Goal: Task Accomplishment & Management: Use online tool/utility

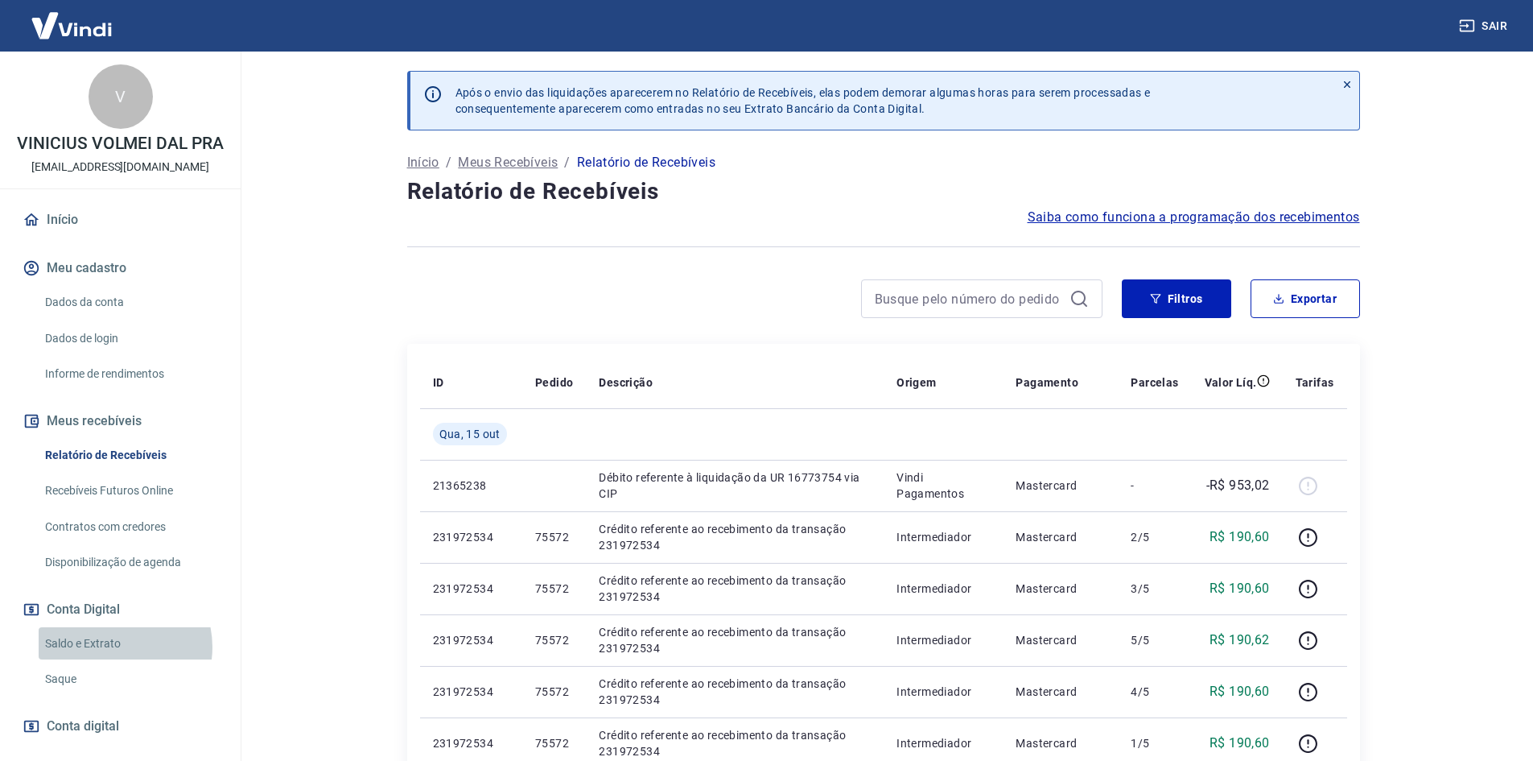
click at [112, 660] on link "Saldo e Extrato" at bounding box center [130, 643] width 183 height 33
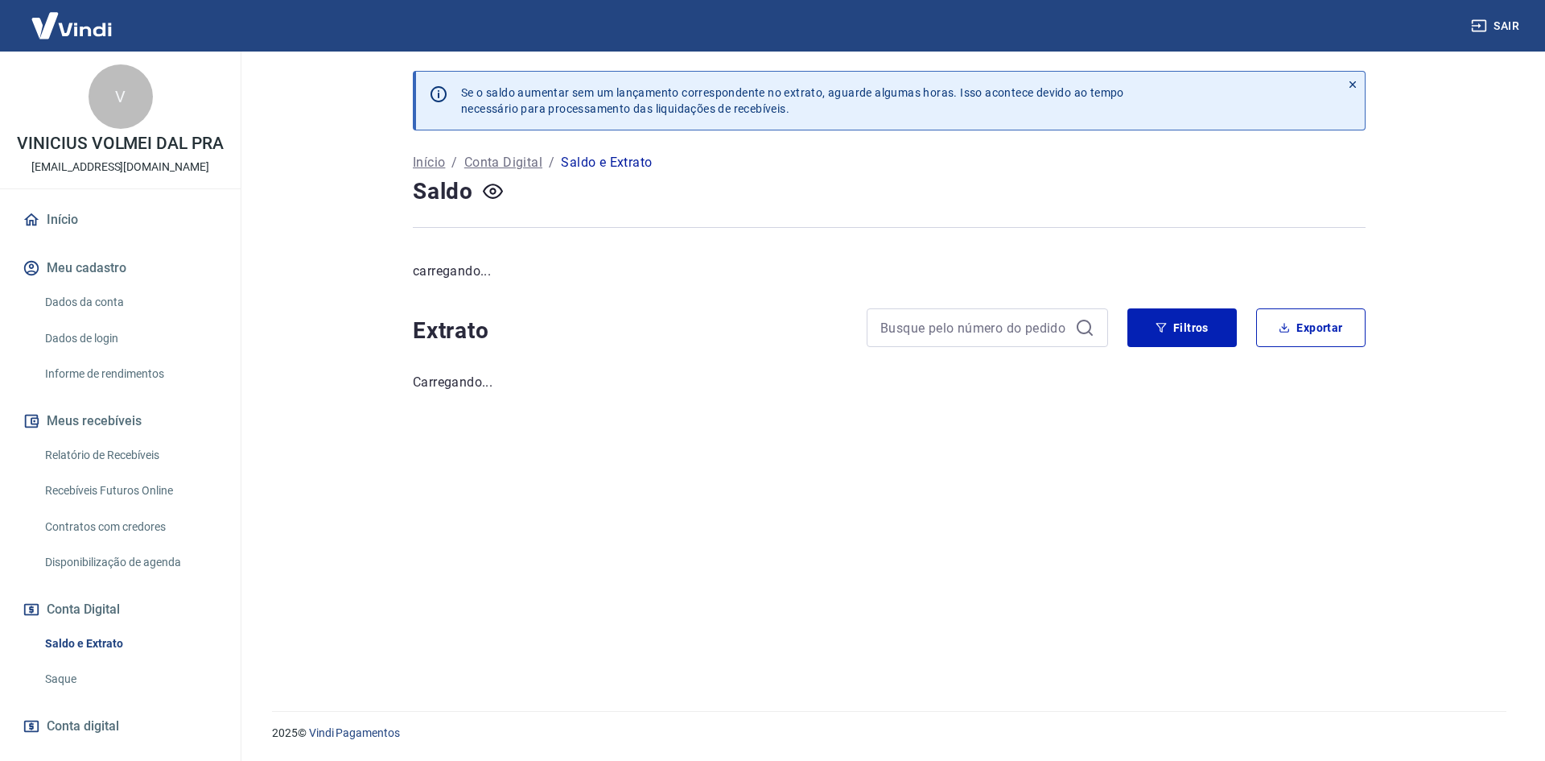
click at [101, 691] on link "Saque" at bounding box center [130, 678] width 183 height 33
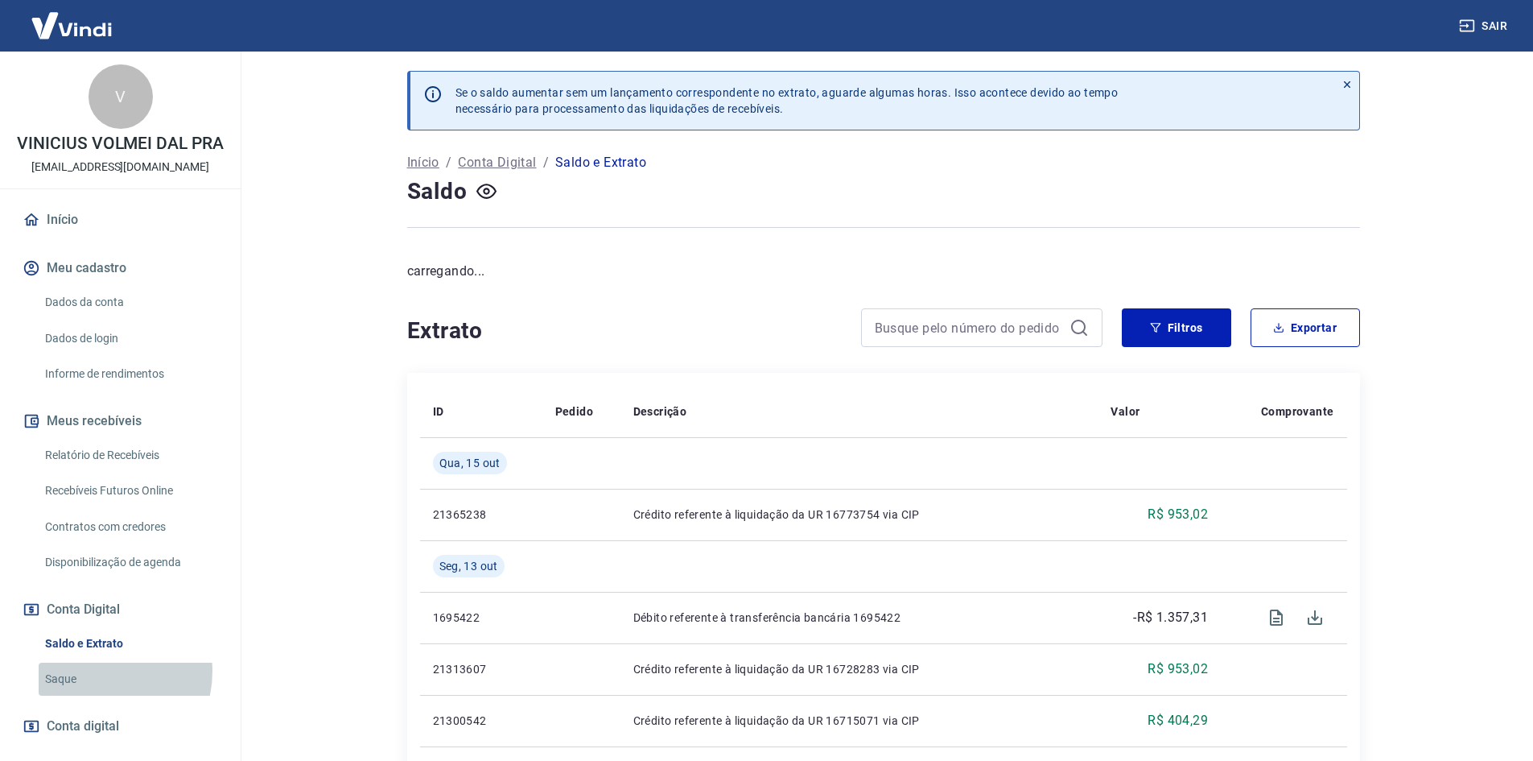
click at [101, 688] on link "Saque" at bounding box center [130, 678] width 183 height 33
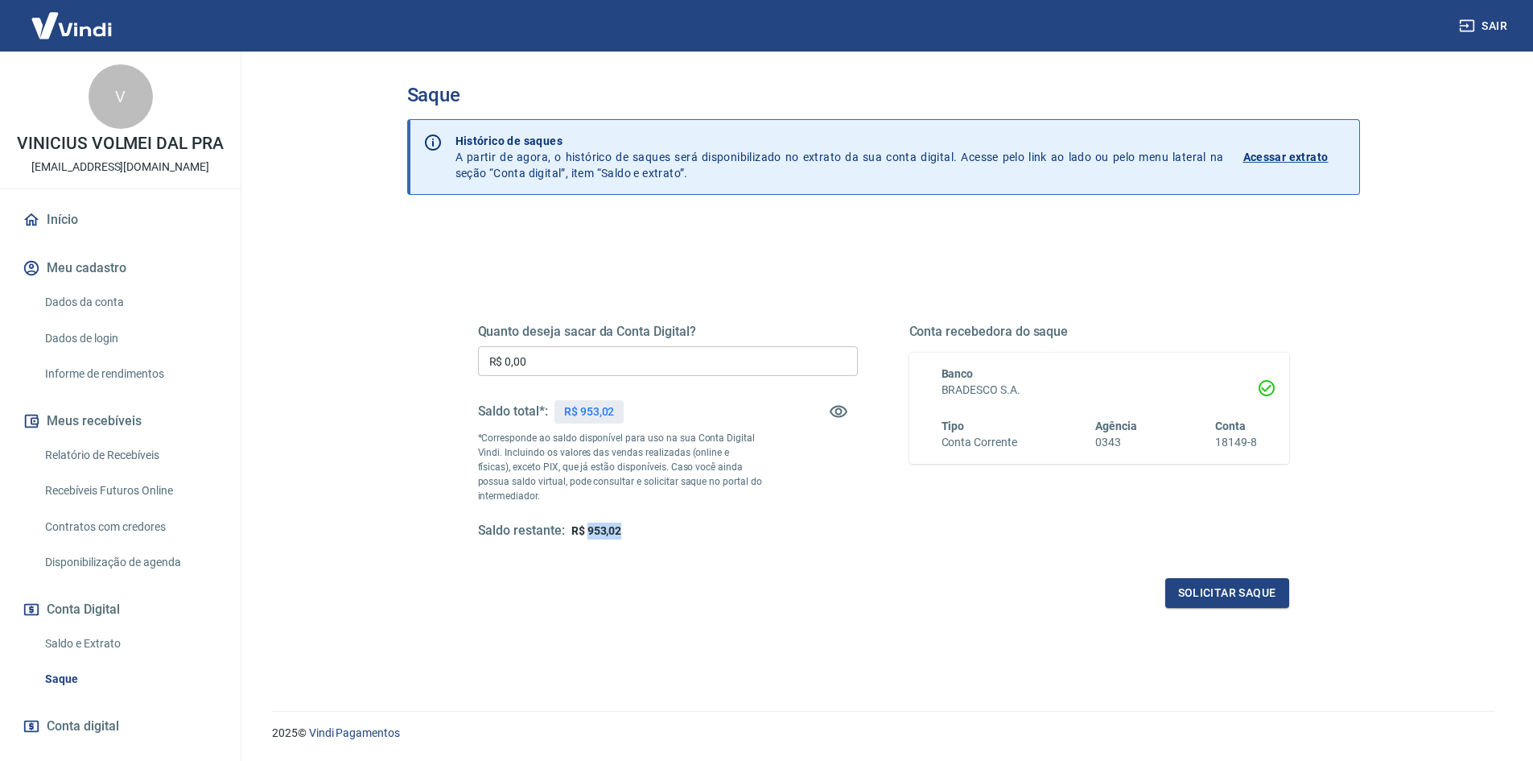
drag, startPoint x: 587, startPoint y: 526, endPoint x: 625, endPoint y: 534, distance: 39.3
click at [625, 534] on div "Saldo restante: R$ 953,02" at bounding box center [668, 530] width 380 height 17
drag, startPoint x: 588, startPoint y: 530, endPoint x: 628, endPoint y: 529, distance: 40.3
click at [628, 529] on div "Saldo restante: R$ 953,02" at bounding box center [668, 530] width 380 height 17
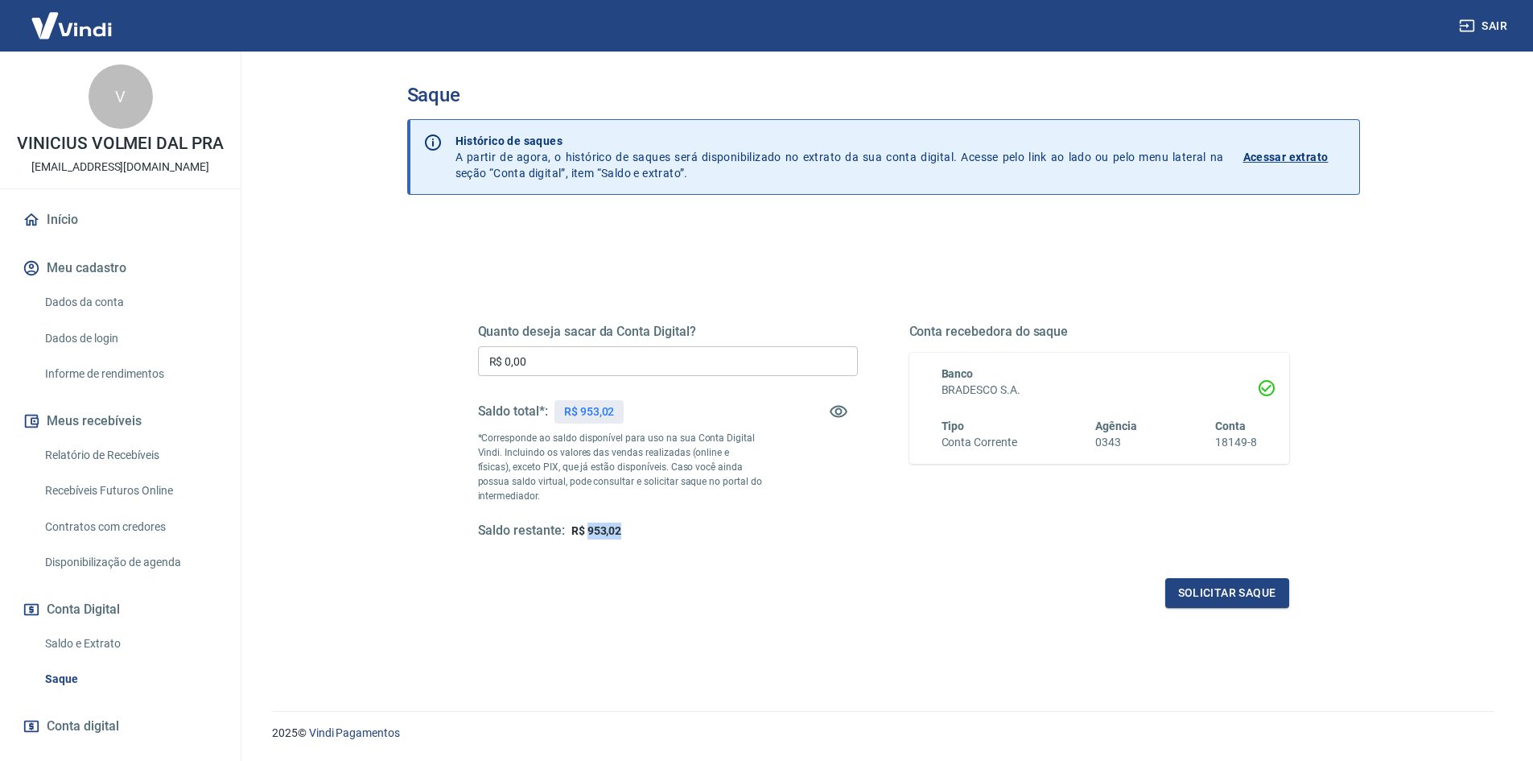
click at [628, 529] on div "Saldo restante: R$ 953,02" at bounding box center [668, 530] width 380 height 17
drag, startPoint x: 588, startPoint y: 526, endPoint x: 626, endPoint y: 527, distance: 37.8
click at [626, 527] on div "Saldo restante: R$ 953,02" at bounding box center [668, 530] width 380 height 17
drag, startPoint x: 693, startPoint y: 543, endPoint x: 677, endPoint y: 581, distance: 41.1
click at [691, 545] on div "Quanto deseja sacar da Conta Digital? R$ 0,00 ​ Saldo total*: R$ 953,02 *Corres…" at bounding box center [883, 446] width 811 height 323
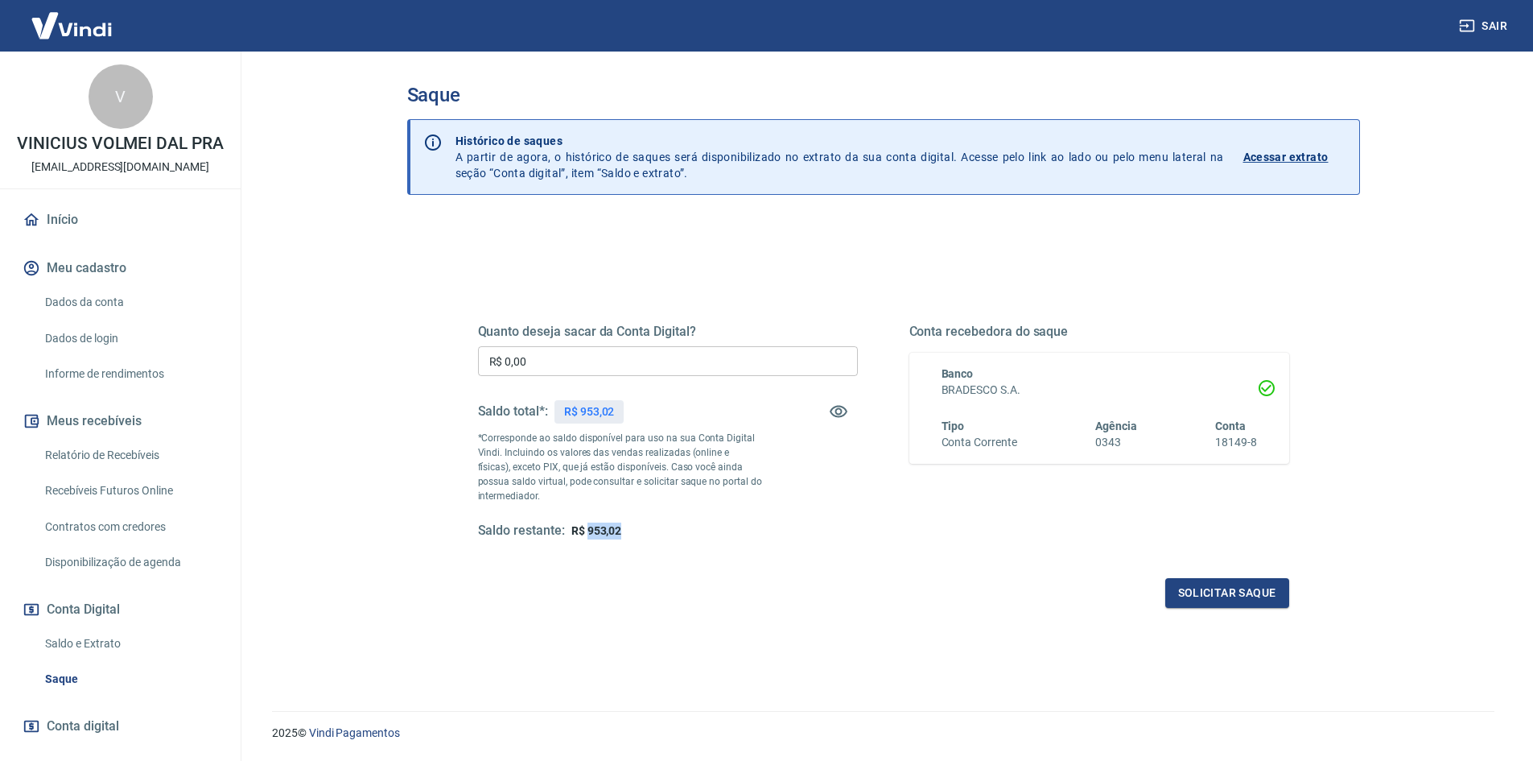
drag, startPoint x: 586, startPoint y: 526, endPoint x: 649, endPoint y: 555, distance: 69.1
click at [619, 534] on span "R$ 953,02" at bounding box center [596, 530] width 51 height 13
click at [652, 557] on div "Quanto deseja sacar da Conta Digital? R$ 0,00 ​ Saldo total*: R$ 953,02 *Corres…" at bounding box center [883, 446] width 811 height 323
drag, startPoint x: 586, startPoint y: 530, endPoint x: 638, endPoint y: 528, distance: 52.4
click at [638, 528] on div "Saldo restante: R$ 953,02" at bounding box center [668, 530] width 380 height 17
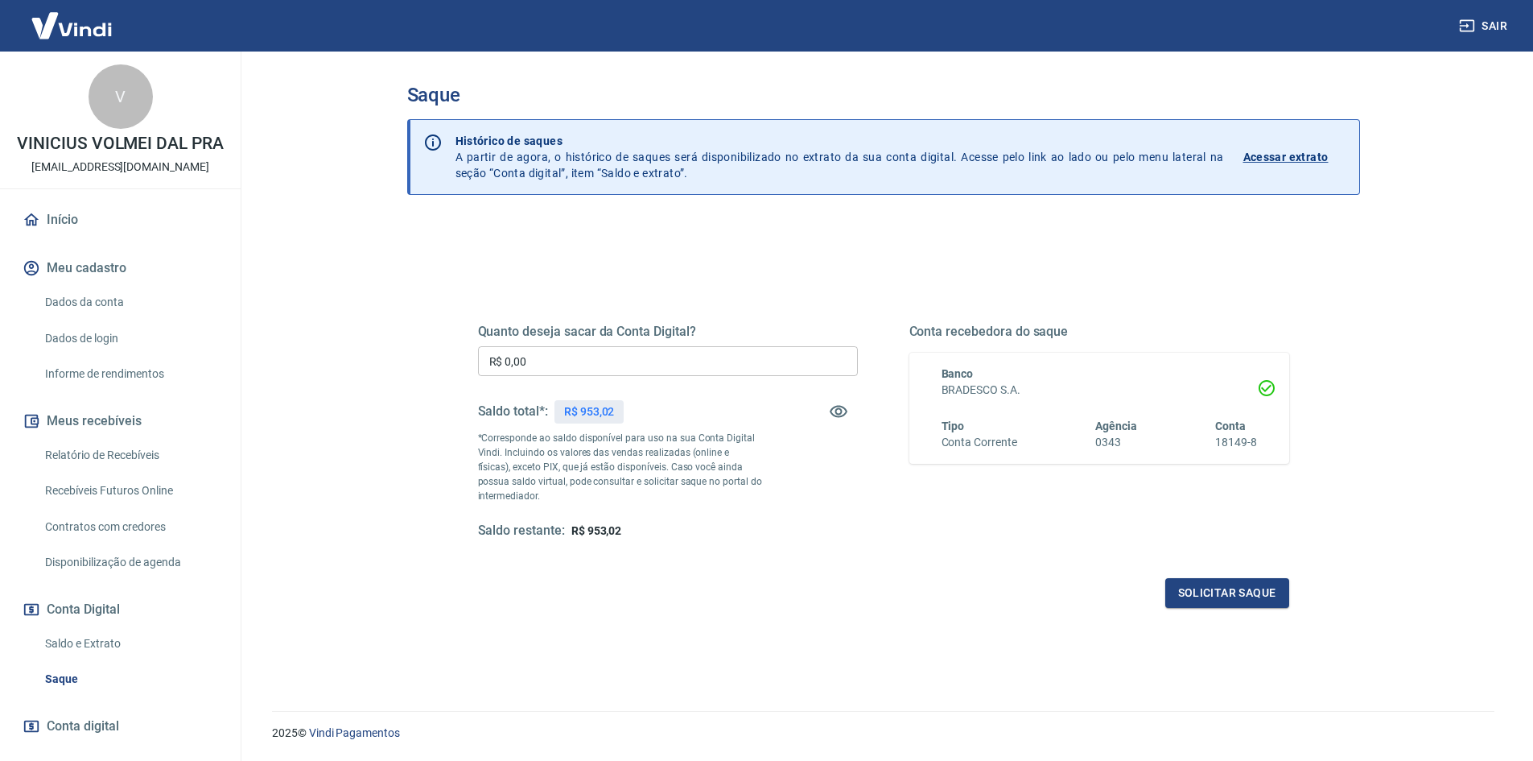
drag, startPoint x: 706, startPoint y: 577, endPoint x: 723, endPoint y: 581, distance: 17.4
click at [714, 576] on div "Quanto deseja sacar da Conta Digital? R$ 0,00 ​ Saldo total*: R$ 953,02 *Corres…" at bounding box center [883, 446] width 811 height 323
click at [83, 695] on link "Saque" at bounding box center [130, 678] width 183 height 33
click at [185, 464] on link "Relatório de Recebíveis" at bounding box center [130, 455] width 183 height 33
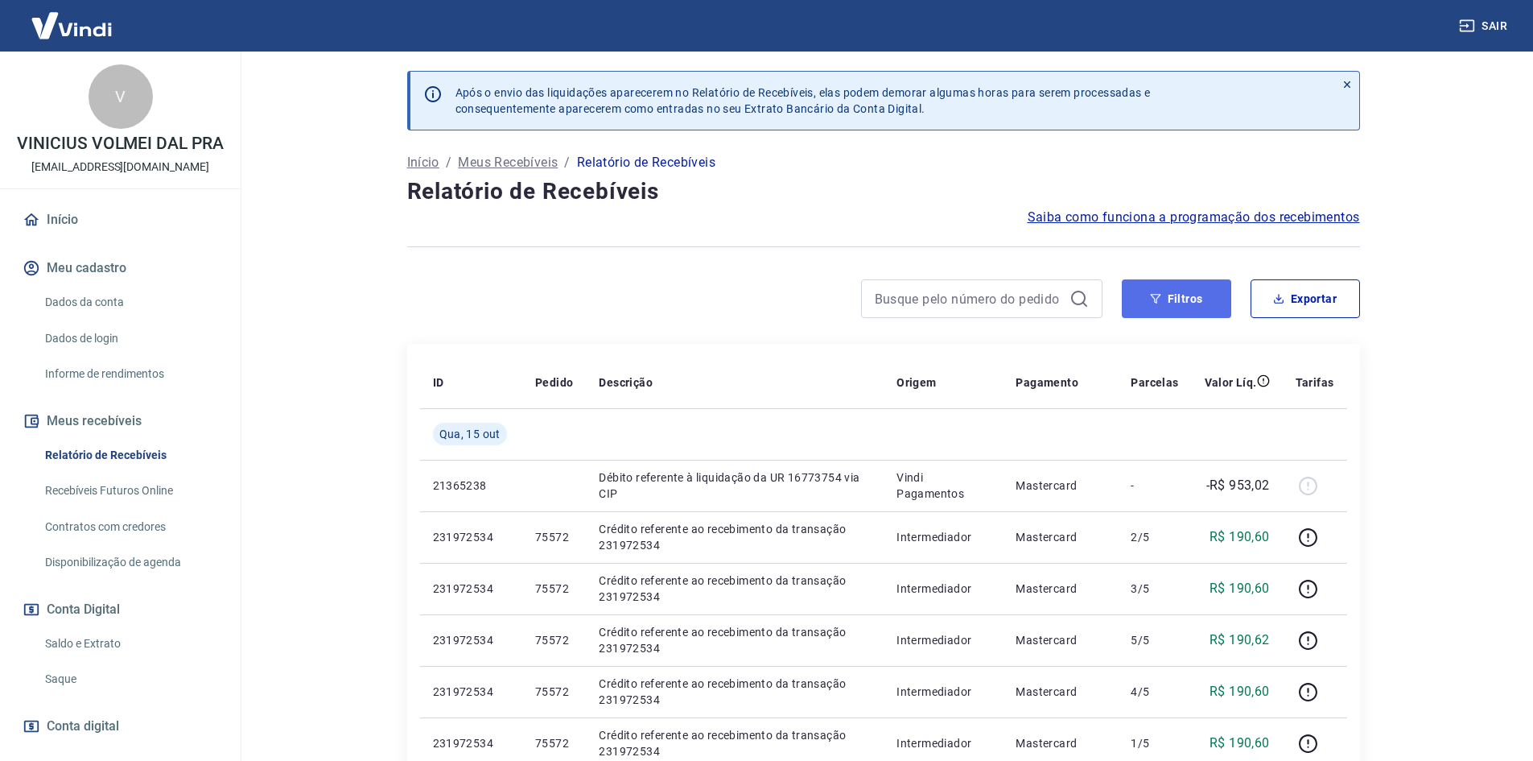
click at [1201, 284] on button "Filtros" at bounding box center [1176, 298] width 109 height 39
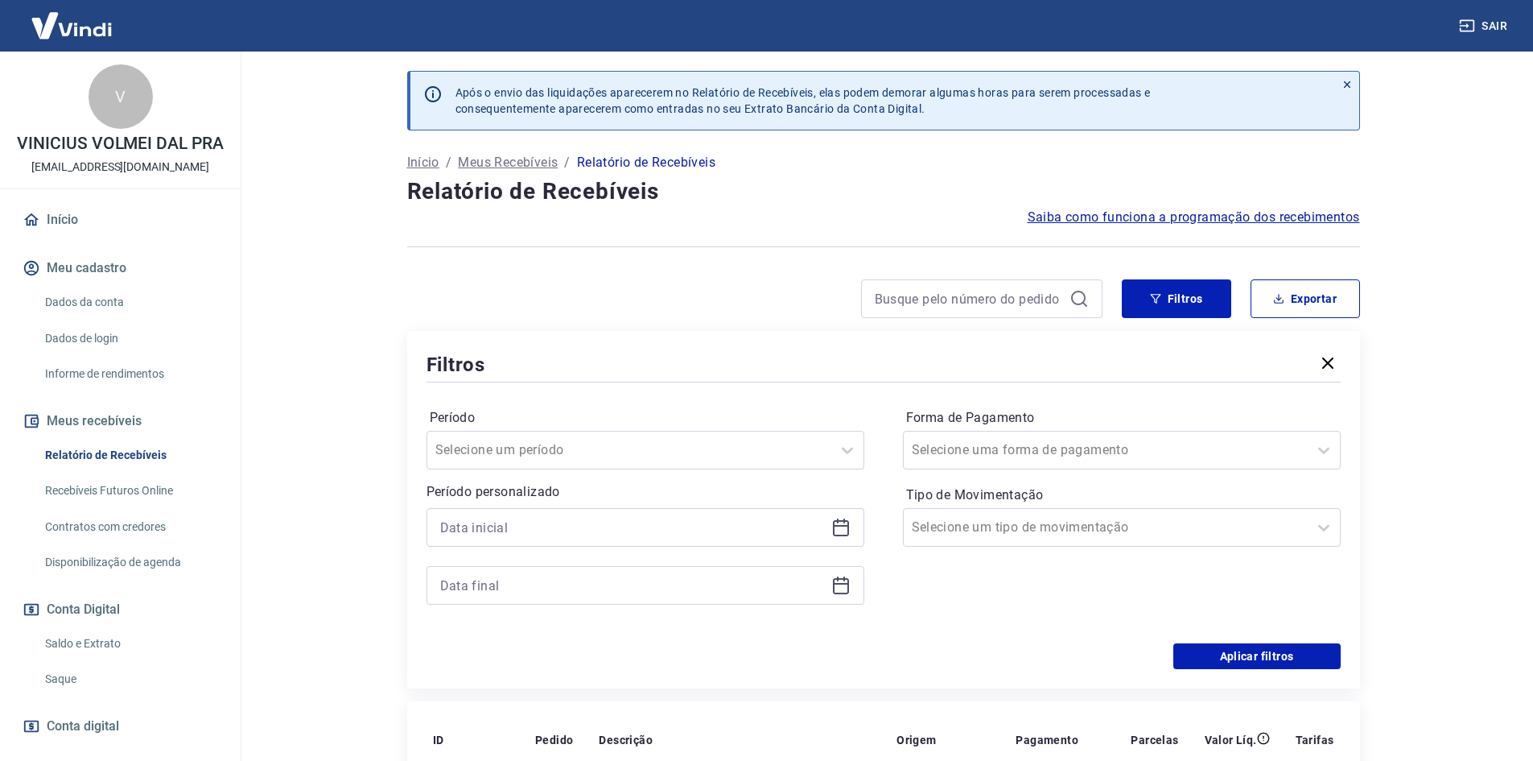
click at [1326, 353] on icon "button" at bounding box center [1327, 362] width 19 height 19
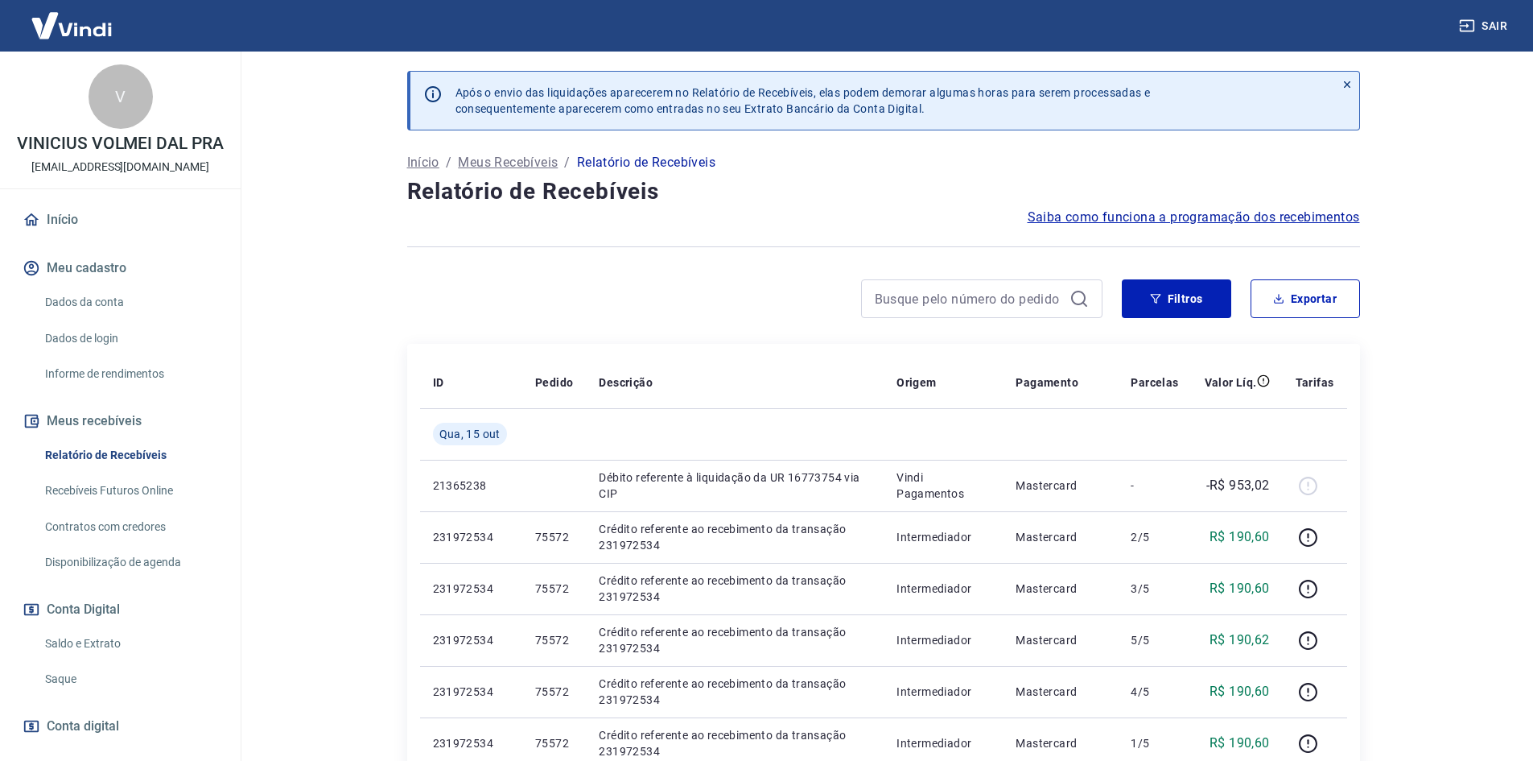
click at [94, 695] on link "Saque" at bounding box center [130, 678] width 183 height 33
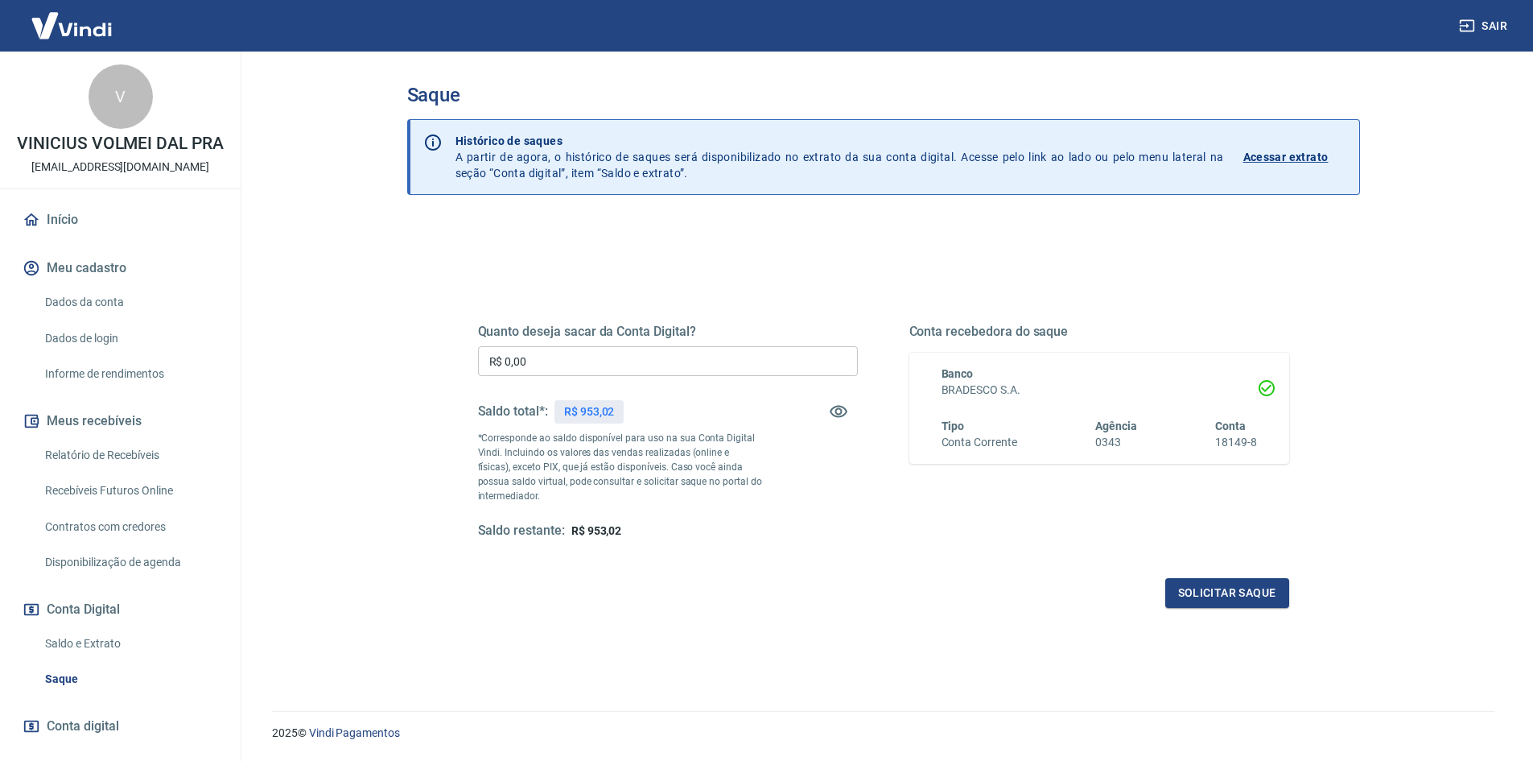
drag, startPoint x: 151, startPoint y: 474, endPoint x: 184, endPoint y: 485, distance: 34.9
click at [151, 472] on link "Relatório de Recebíveis" at bounding box center [130, 455] width 183 height 33
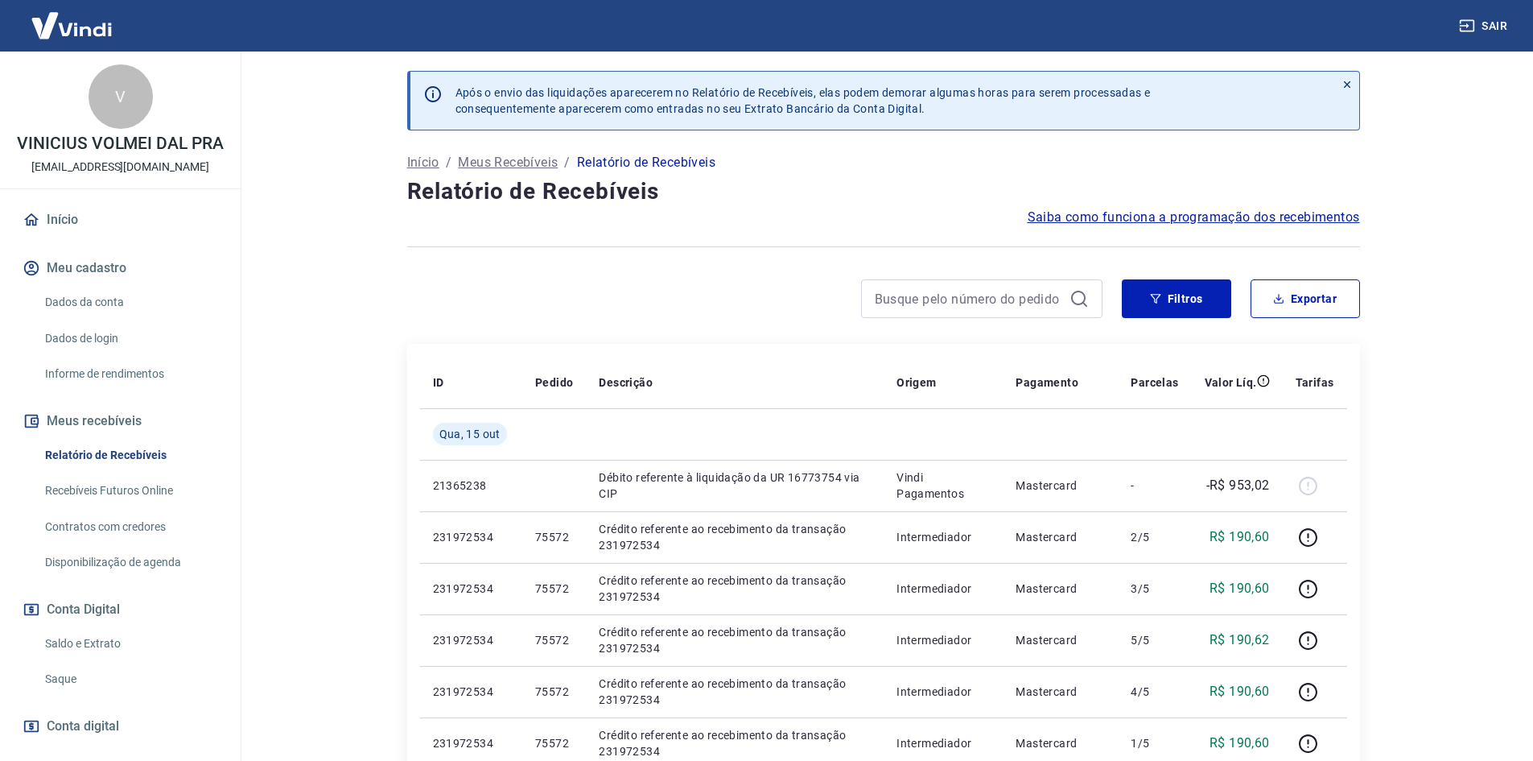
click at [80, 689] on link "Saque" at bounding box center [130, 678] width 183 height 33
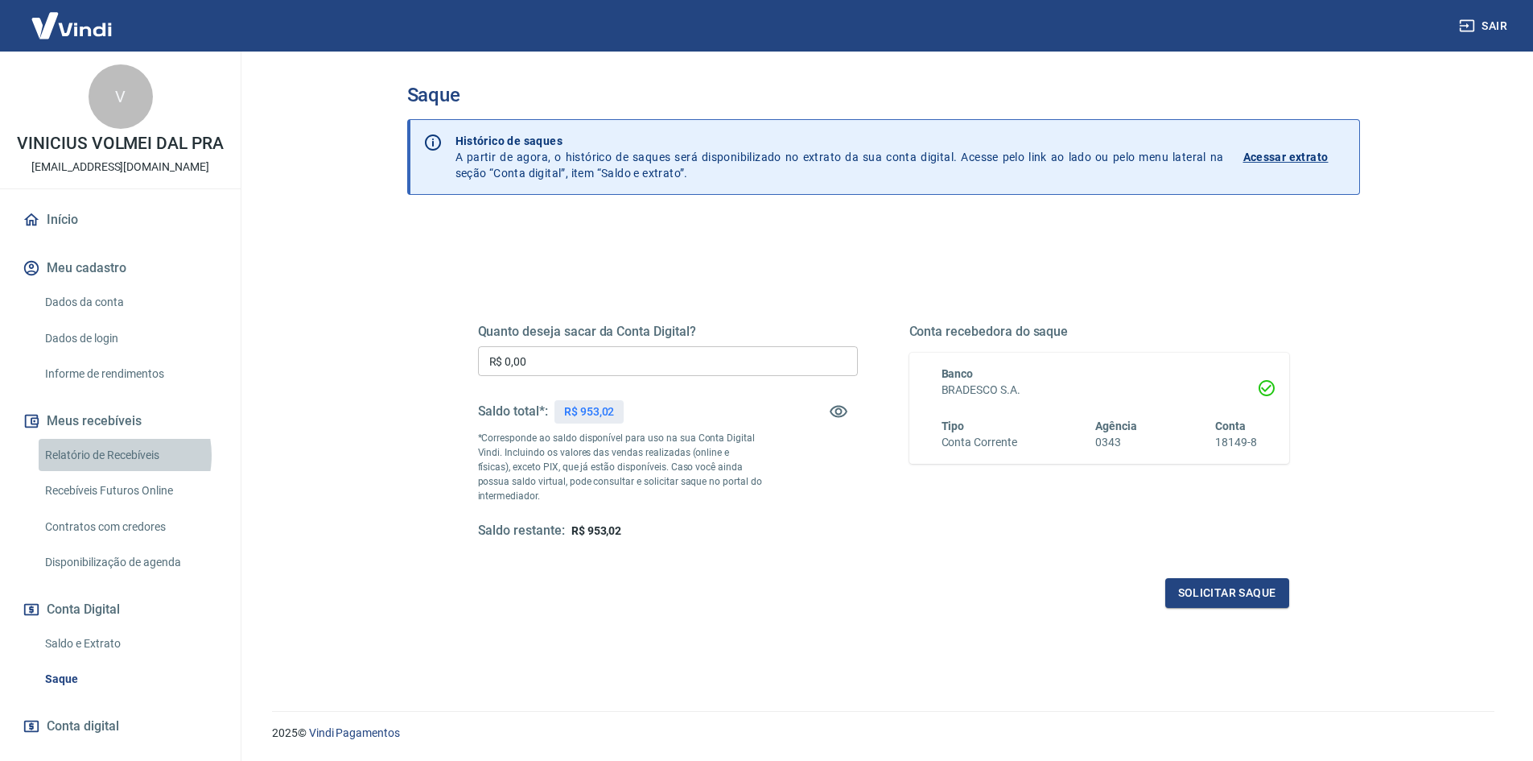
click at [115, 472] on link "Relatório de Recebíveis" at bounding box center [130, 455] width 183 height 33
